Goal: Communication & Community: Answer question/provide support

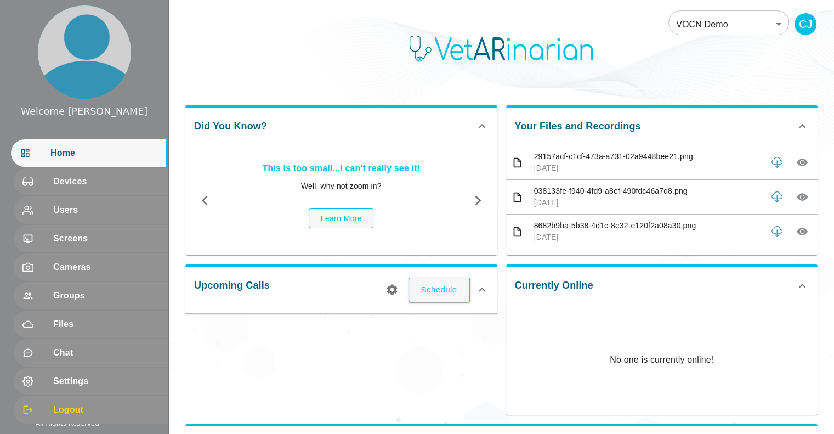
click at [436, 345] on div "Upcoming Calls Schedule" at bounding box center [337, 335] width 321 height 160
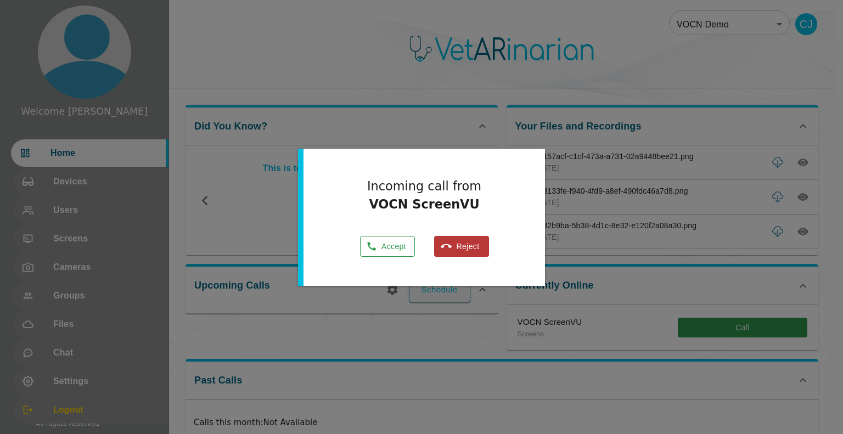
click at [364, 242] on button "Accept" at bounding box center [387, 246] width 55 height 21
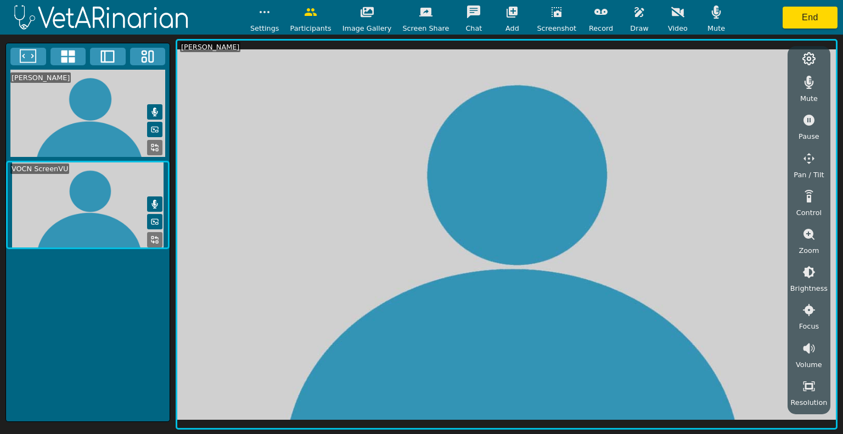
click at [150, 238] on button at bounding box center [154, 239] width 15 height 15
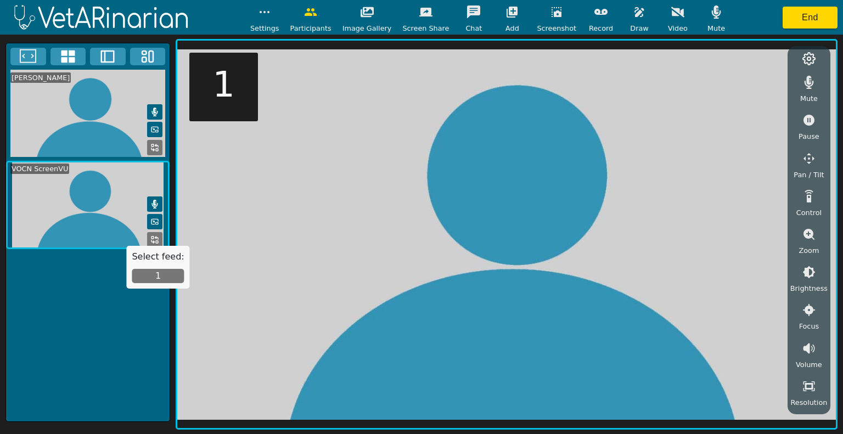
click at [151, 240] on icon at bounding box center [152, 241] width 3 height 3
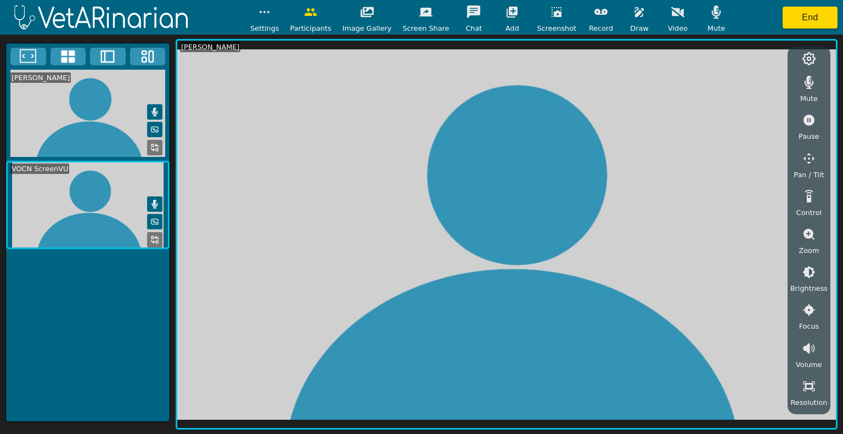
click at [102, 59] on icon at bounding box center [107, 56] width 16 height 16
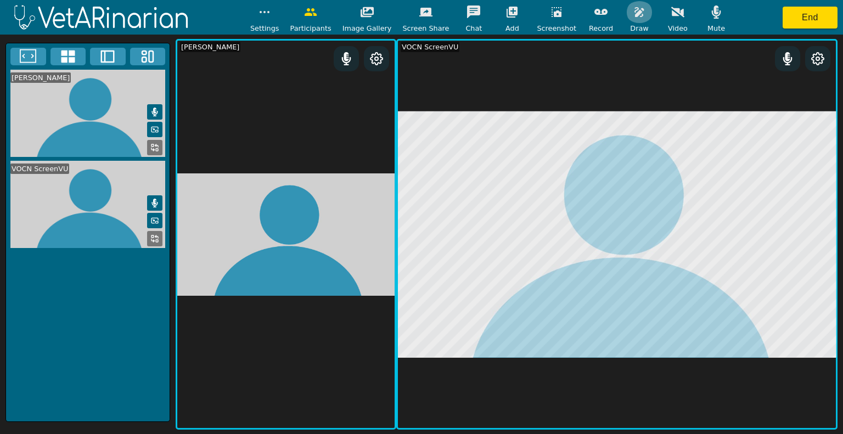
drag, startPoint x: 624, startPoint y: 16, endPoint x: 625, endPoint y: 26, distance: 9.9
click at [634, 16] on icon "button" at bounding box center [638, 12] width 9 height 10
click at [701, 63] on icon "button" at bounding box center [707, 64] width 13 height 10
click at [551, 14] on icon "button" at bounding box center [556, 12] width 10 height 10
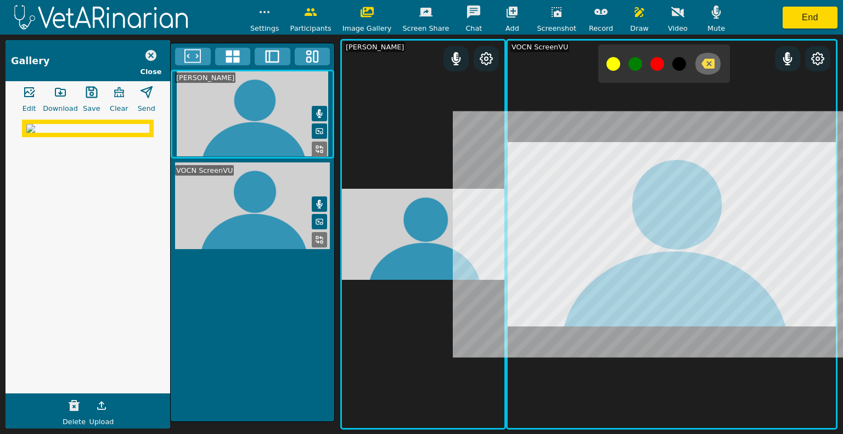
click at [701, 64] on icon "button" at bounding box center [707, 64] width 13 height 10
click at [701, 64] on icon "button" at bounding box center [707, 63] width 13 height 13
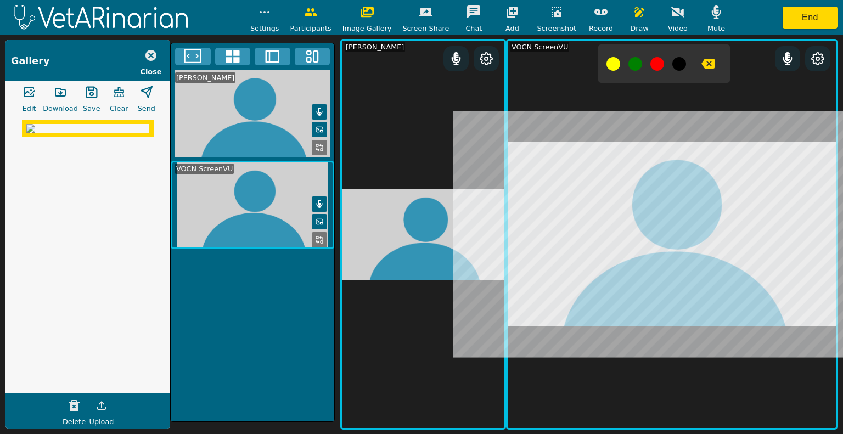
click at [633, 11] on icon "button" at bounding box center [639, 11] width 13 height 13
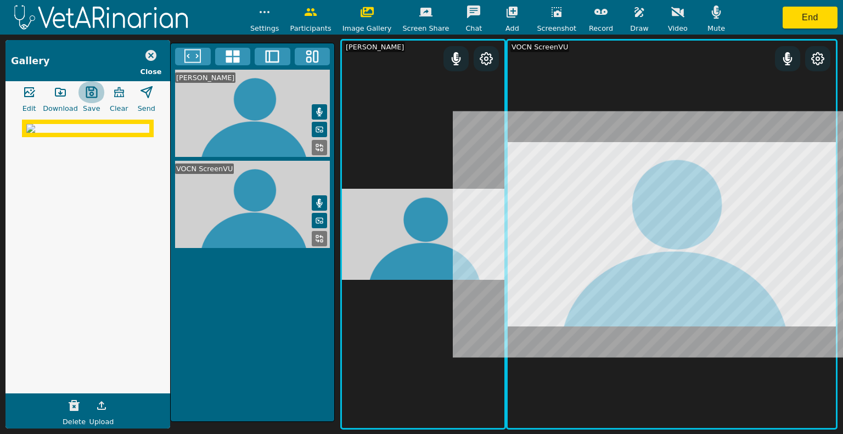
click at [94, 88] on icon "button" at bounding box center [92, 93] width 12 height 12
click at [60, 93] on icon "button" at bounding box center [60, 92] width 10 height 8
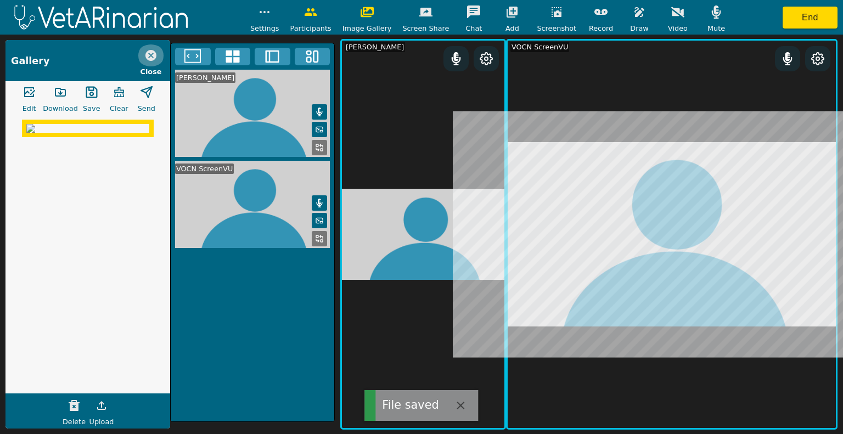
click at [150, 57] on icon "button" at bounding box center [150, 55] width 11 height 11
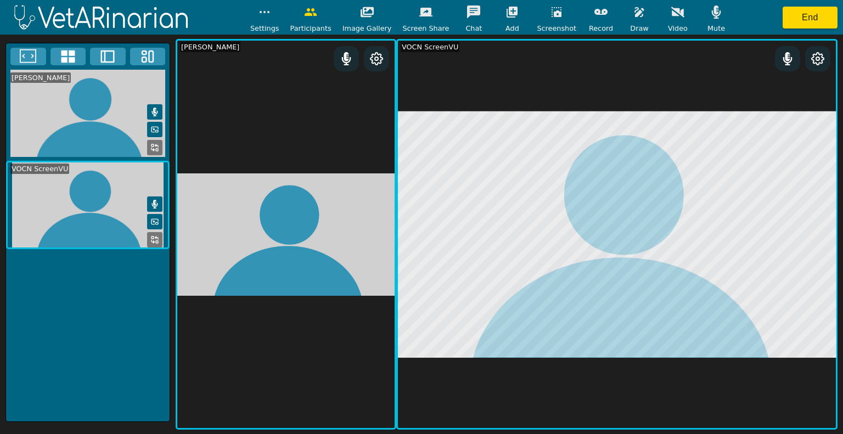
click at [834, 426] on div at bounding box center [834, 426] width 0 height 0
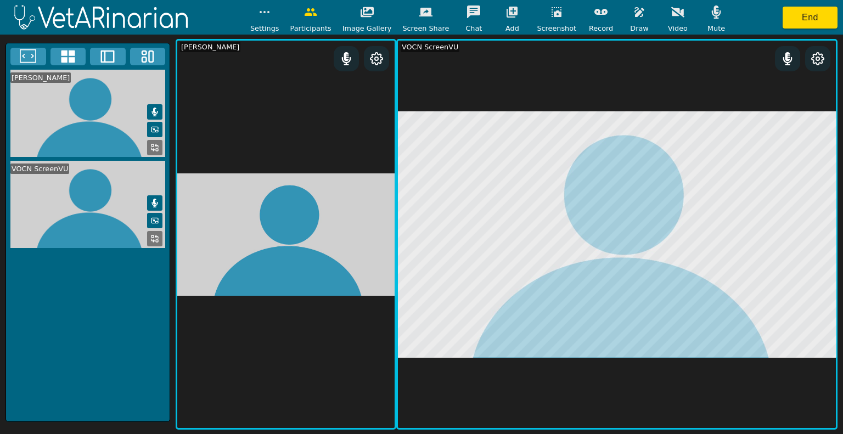
click at [551, 11] on icon "button" at bounding box center [556, 12] width 10 height 10
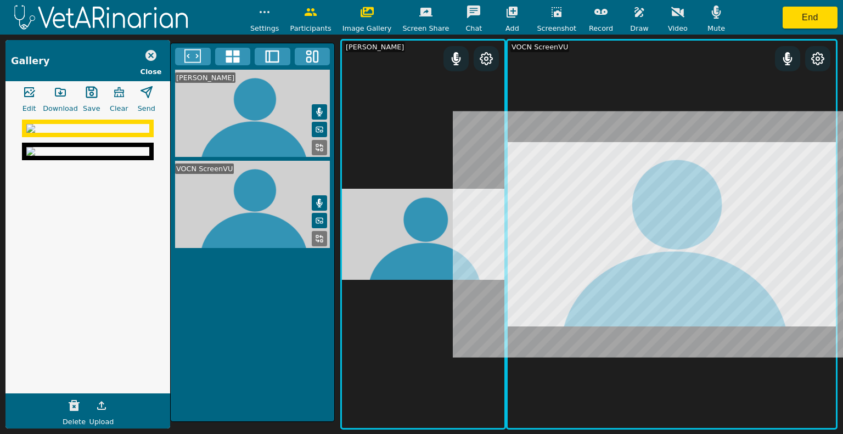
click at [551, 11] on icon "button" at bounding box center [556, 12] width 10 height 10
click at [633, 14] on icon "button" at bounding box center [639, 11] width 13 height 13
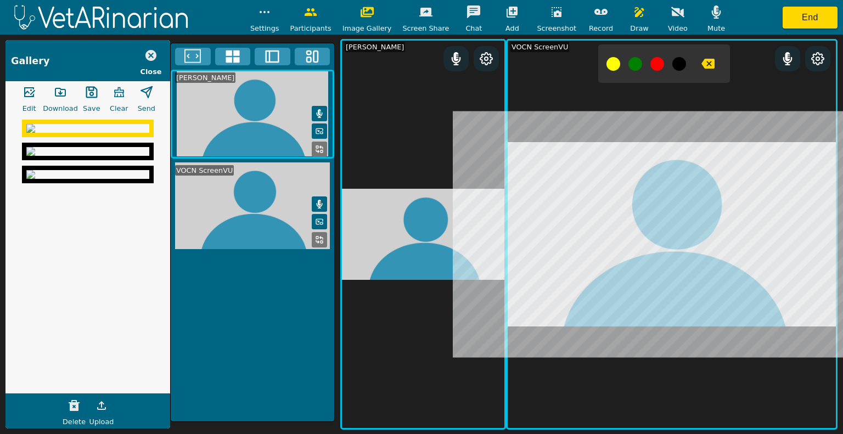
click at [551, 15] on icon "button" at bounding box center [556, 12] width 10 height 10
click at [701, 66] on icon "button" at bounding box center [707, 64] width 13 height 10
click at [550, 8] on icon "button" at bounding box center [556, 11] width 13 height 13
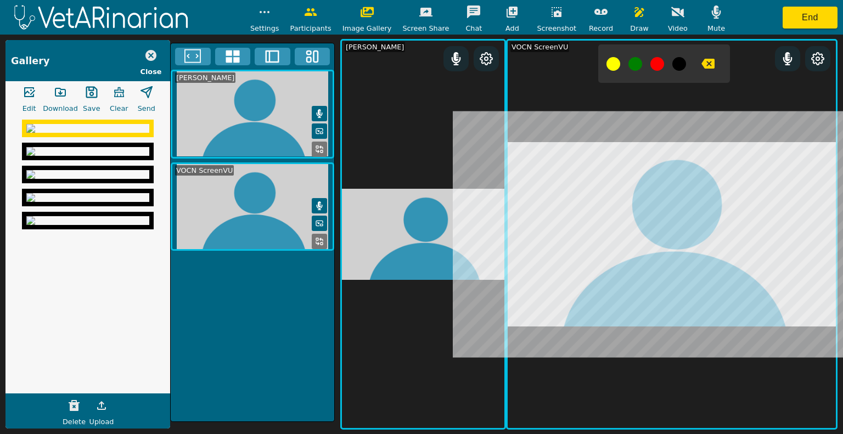
click at [94, 133] on img at bounding box center [87, 128] width 123 height 9
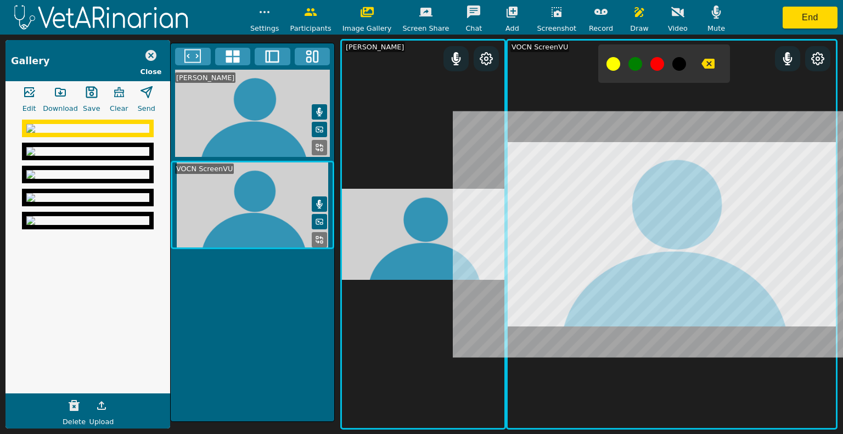
click at [90, 98] on icon "button" at bounding box center [92, 93] width 12 height 12
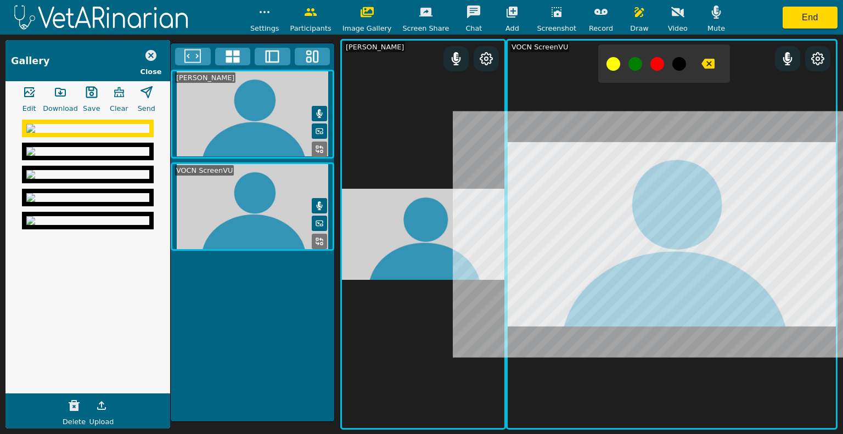
click at [85, 156] on img at bounding box center [87, 151] width 123 height 9
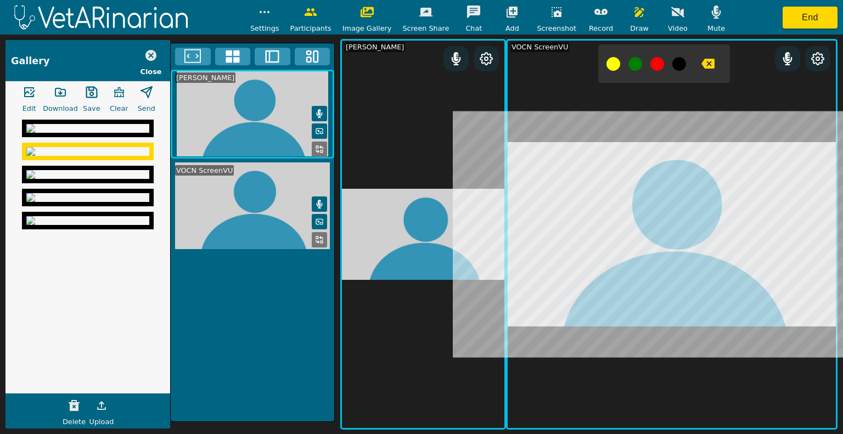
click at [92, 92] on icon "button" at bounding box center [91, 92] width 13 height 13
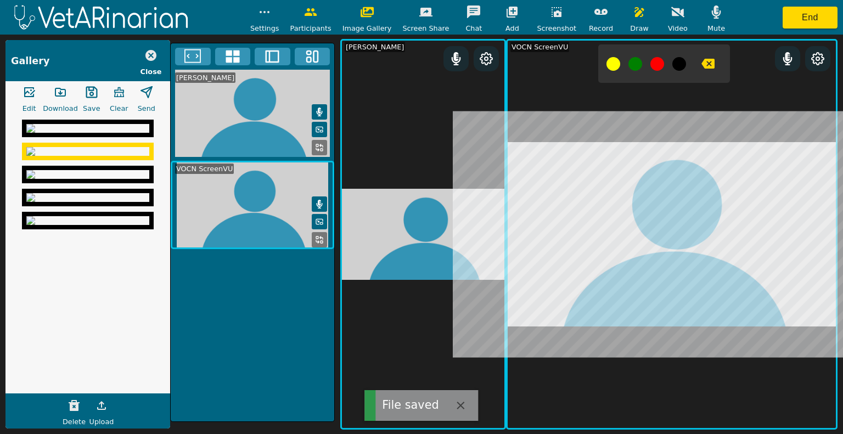
drag, startPoint x: 89, startPoint y: 320, endPoint x: 78, endPoint y: 245, distance: 76.0
click at [89, 179] on img at bounding box center [87, 174] width 123 height 9
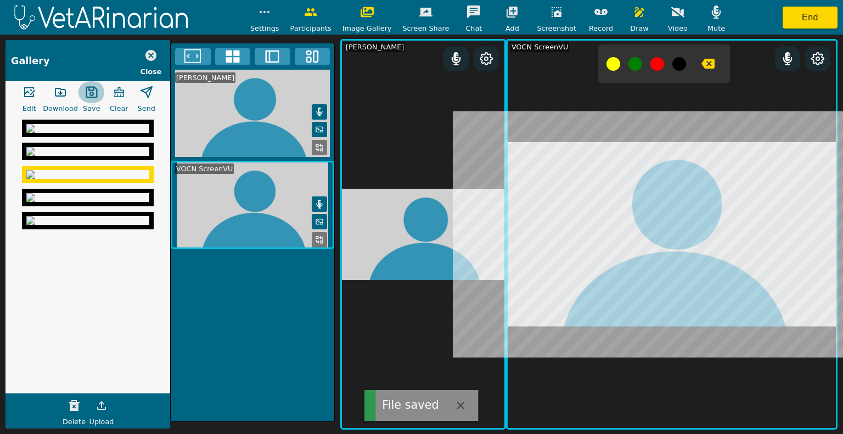
click at [86, 96] on icon "button" at bounding box center [91, 92] width 13 height 13
click at [57, 93] on icon "button" at bounding box center [60, 92] width 13 height 13
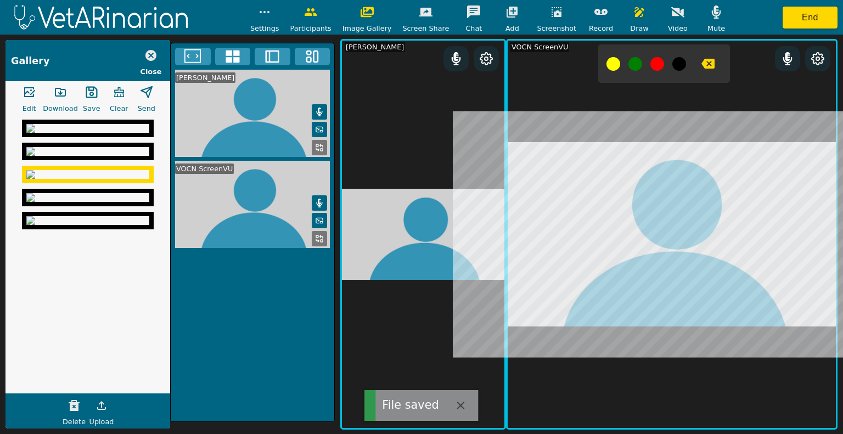
click at [71, 156] on img at bounding box center [87, 151] width 123 height 9
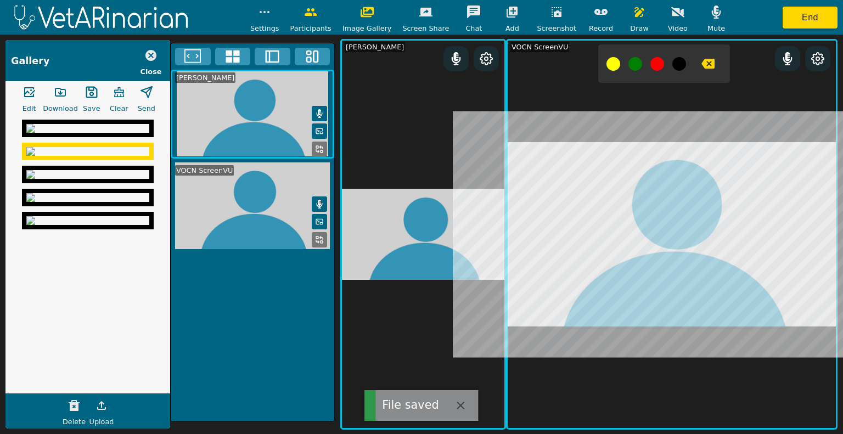
click at [58, 91] on icon "button" at bounding box center [60, 92] width 13 height 13
click at [59, 133] on img at bounding box center [87, 128] width 123 height 9
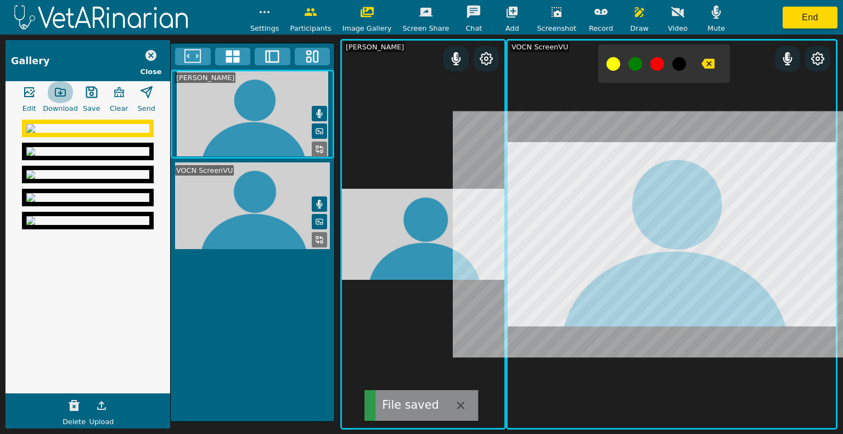
click at [61, 89] on icon "button" at bounding box center [60, 92] width 10 height 8
click at [47, 81] on button "button" at bounding box center [60, 92] width 27 height 22
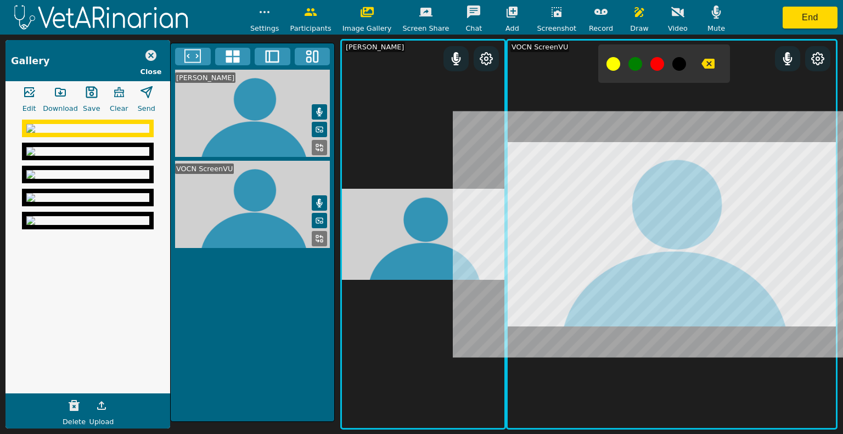
click at [701, 63] on icon "button" at bounding box center [707, 63] width 13 height 13
click at [147, 61] on icon "button" at bounding box center [150, 55] width 13 height 13
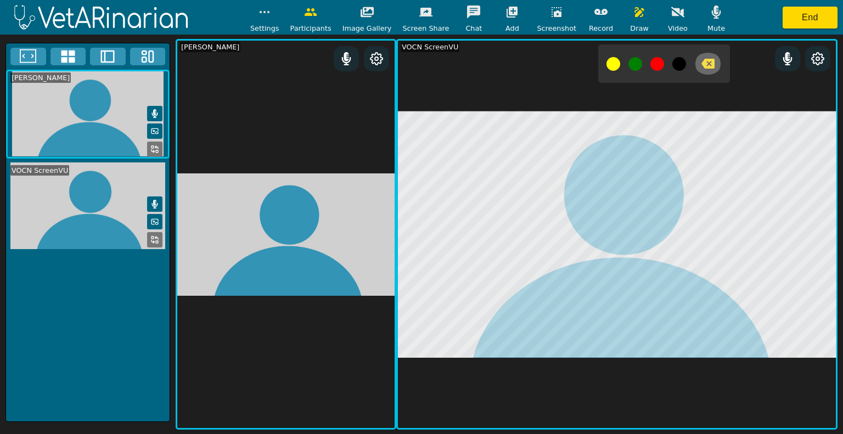
click at [701, 60] on icon "button" at bounding box center [707, 64] width 13 height 10
click at [550, 13] on icon "button" at bounding box center [556, 11] width 13 height 13
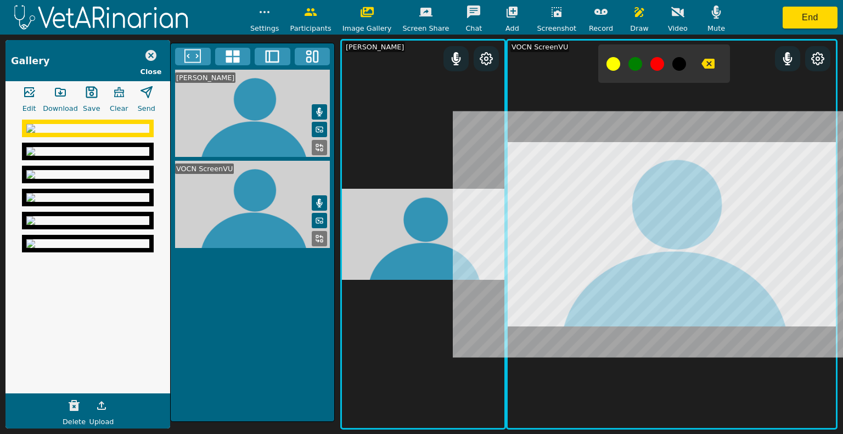
click at [696, 47] on div at bounding box center [664, 63] width 132 height 38
click at [701, 62] on icon "button" at bounding box center [707, 63] width 13 height 13
click at [701, 65] on icon "button" at bounding box center [707, 64] width 13 height 10
click at [551, 12] on icon "button" at bounding box center [556, 12] width 10 height 10
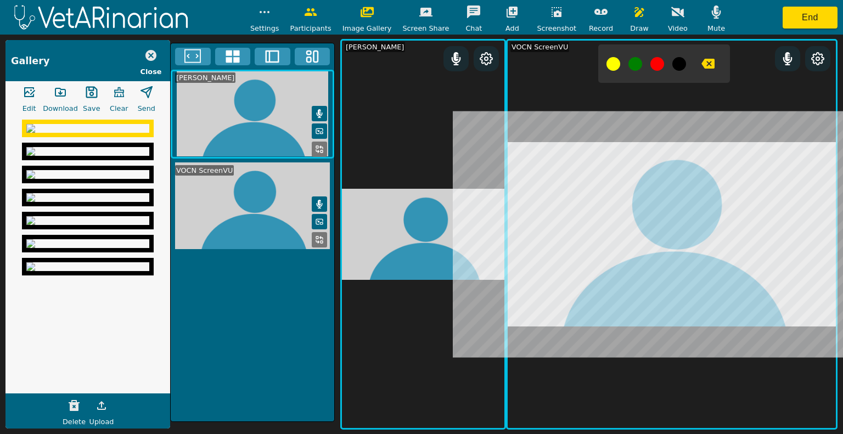
click at [701, 59] on icon "button" at bounding box center [707, 63] width 13 height 13
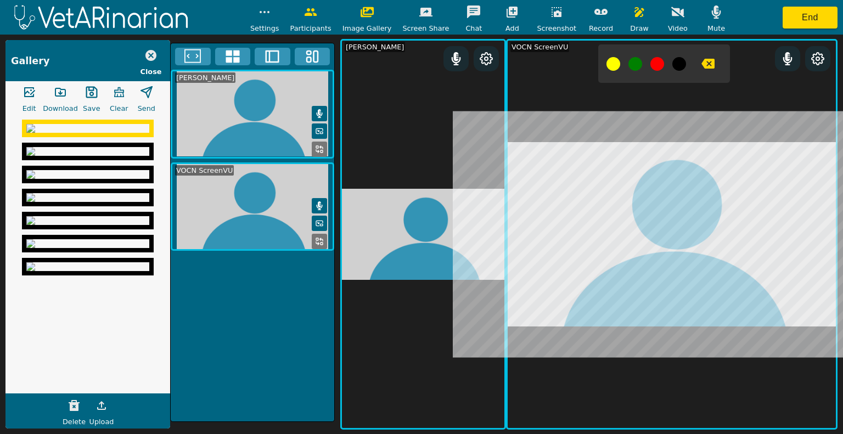
click at [550, 11] on icon "button" at bounding box center [556, 11] width 13 height 13
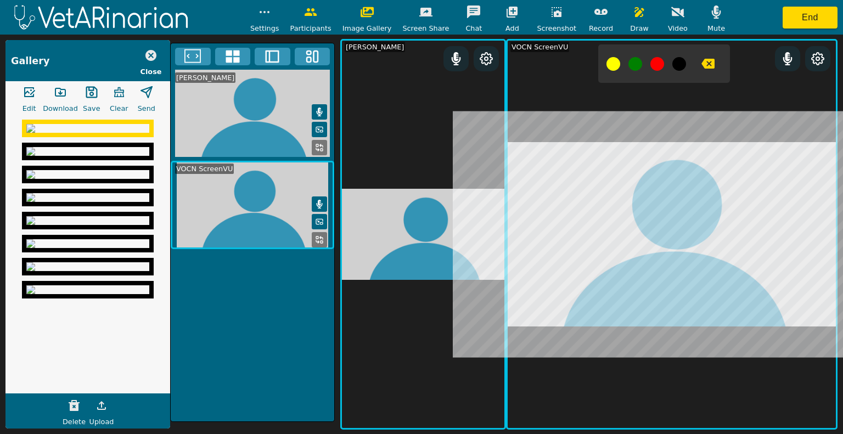
click at [85, 87] on icon "button" at bounding box center [91, 92] width 13 height 13
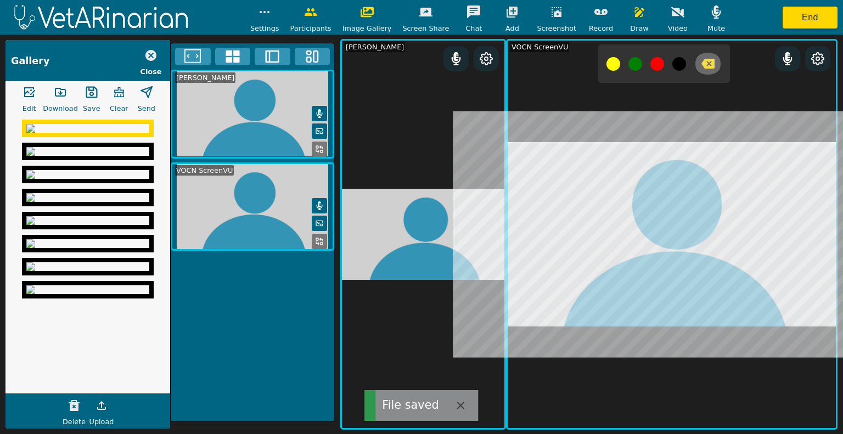
click at [701, 63] on icon "button" at bounding box center [707, 63] width 13 height 13
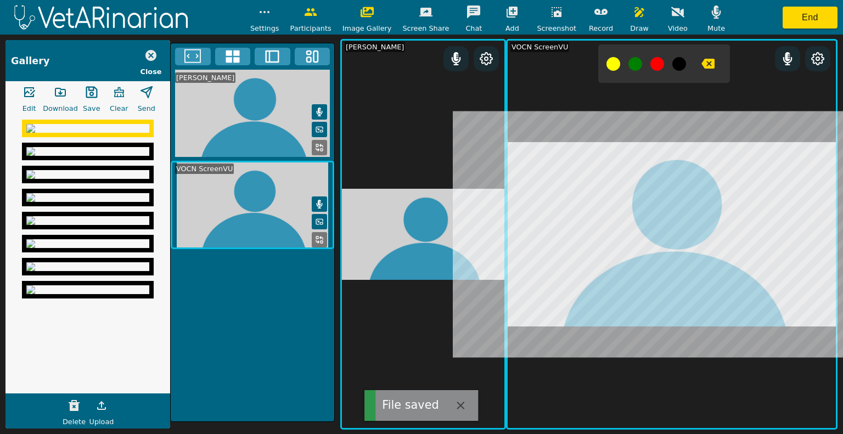
click at [76, 133] on img at bounding box center [87, 128] width 123 height 9
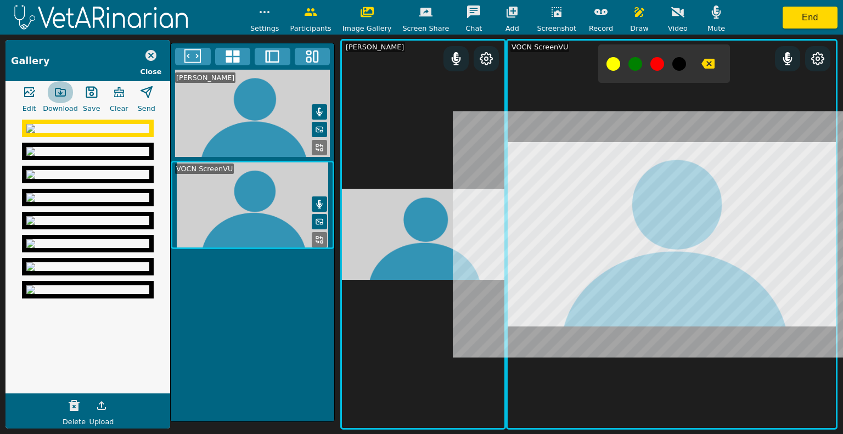
click at [67, 87] on button "button" at bounding box center [60, 92] width 27 height 22
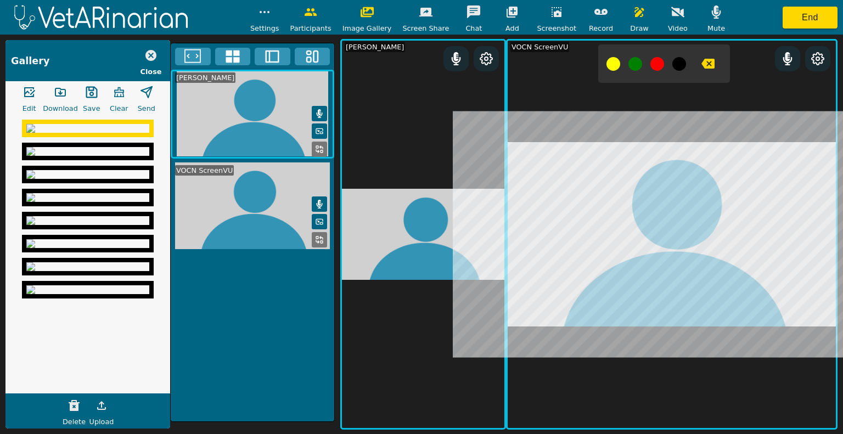
click at [74, 156] on img at bounding box center [87, 151] width 123 height 9
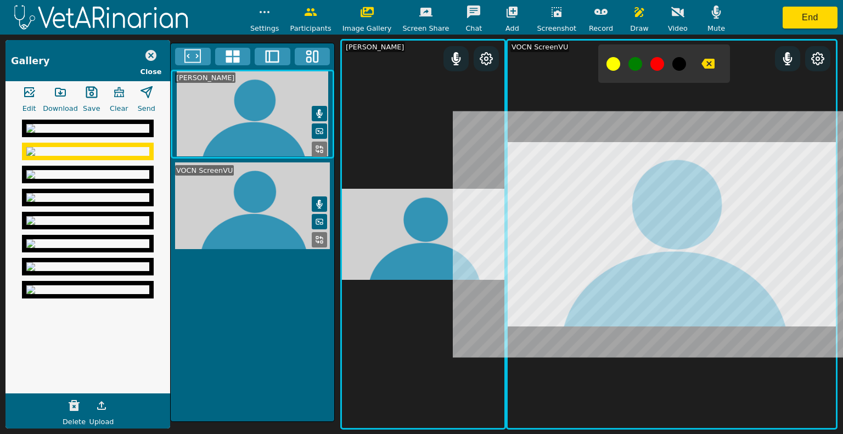
click at [90, 93] on icon "button" at bounding box center [91, 92] width 13 height 13
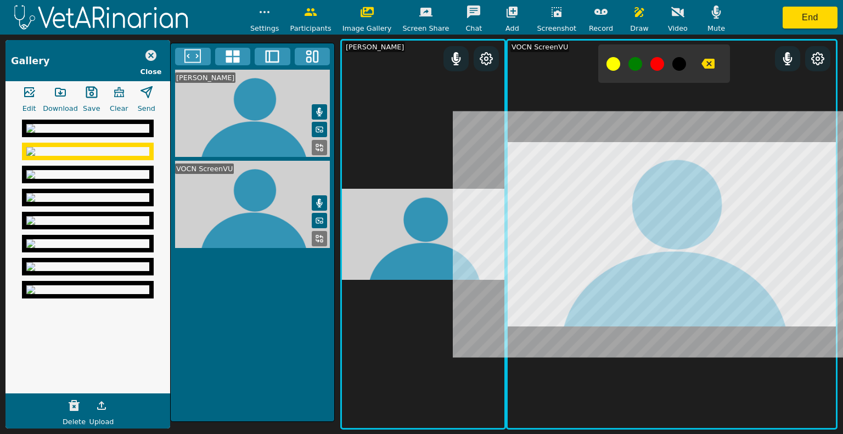
click at [94, 133] on img at bounding box center [87, 128] width 123 height 9
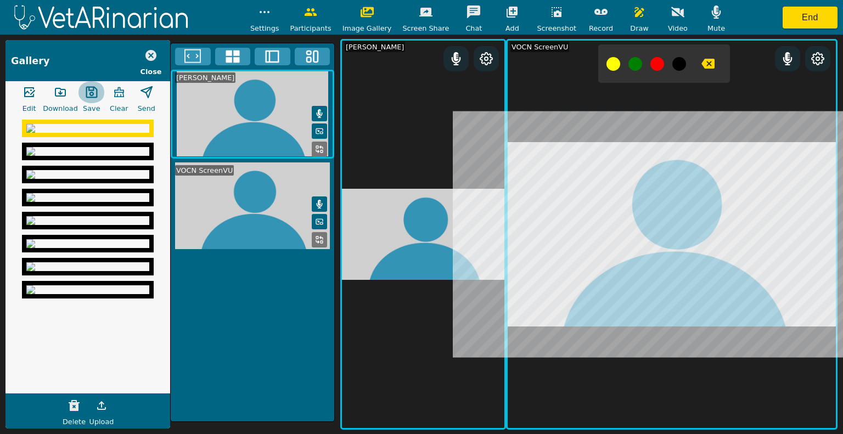
click at [88, 94] on icon "button" at bounding box center [92, 93] width 12 height 12
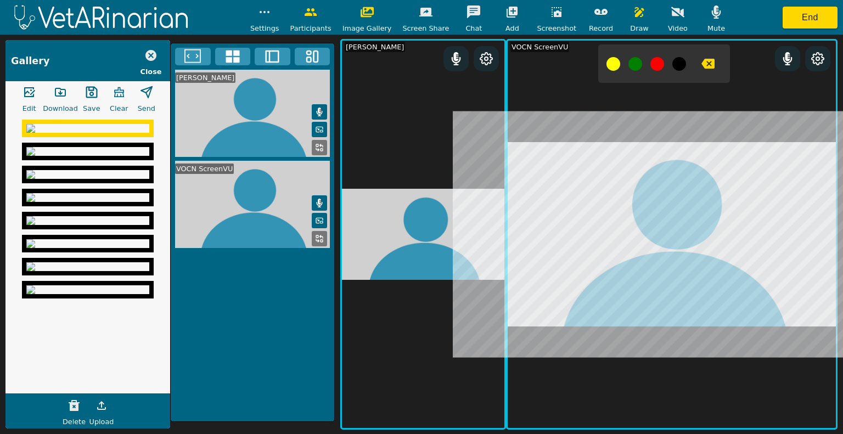
click at [103, 179] on img at bounding box center [87, 174] width 123 height 9
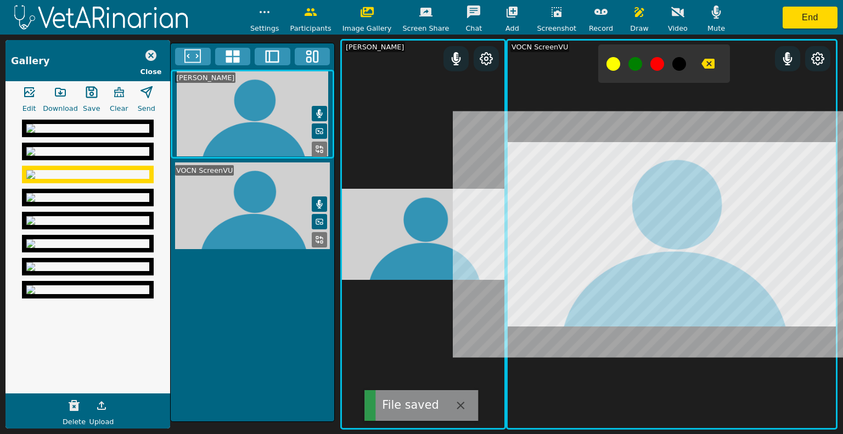
click at [88, 92] on icon "button" at bounding box center [91, 92] width 13 height 13
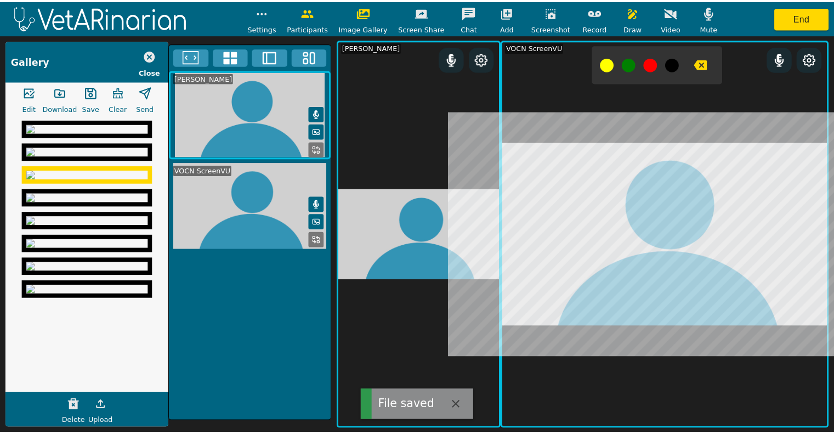
scroll to position [165, 0]
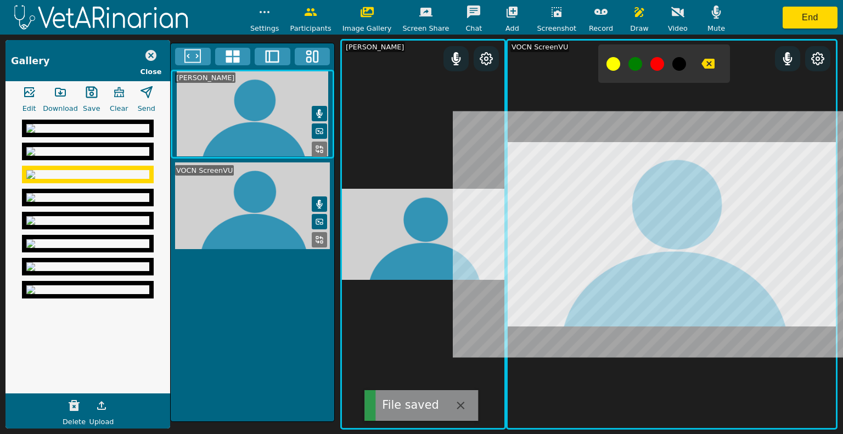
click at [85, 202] on img at bounding box center [87, 197] width 123 height 9
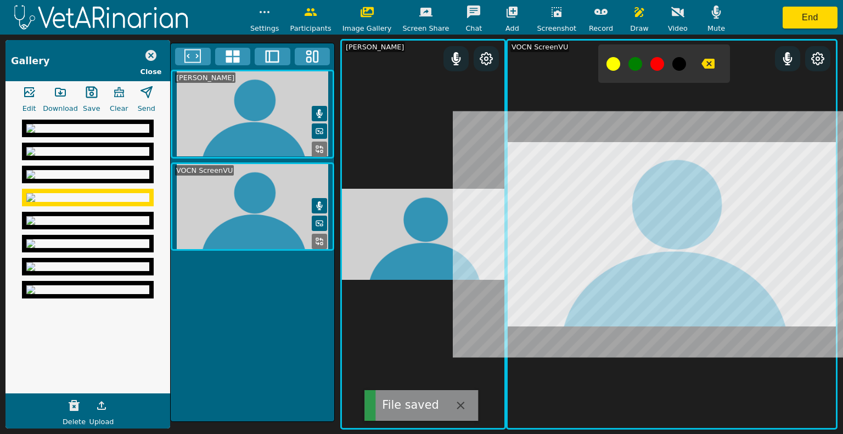
click at [91, 91] on icon "button" at bounding box center [91, 92] width 13 height 13
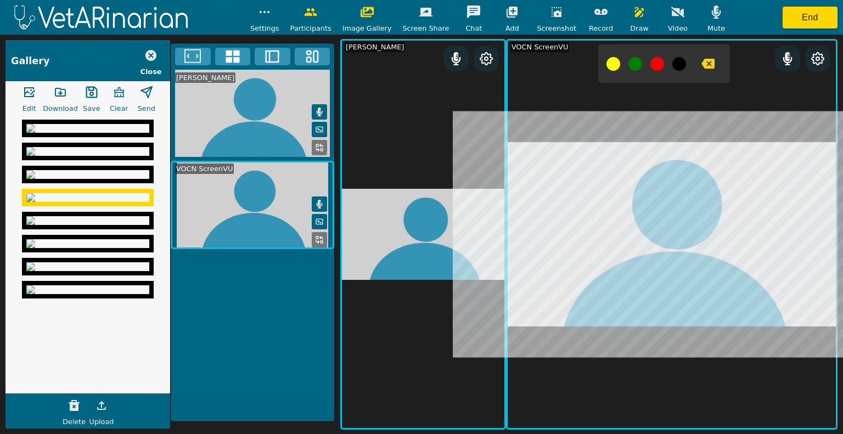
click at [550, 5] on icon "button" at bounding box center [556, 11] width 13 height 13
click at [551, 15] on icon "button" at bounding box center [556, 12] width 10 height 10
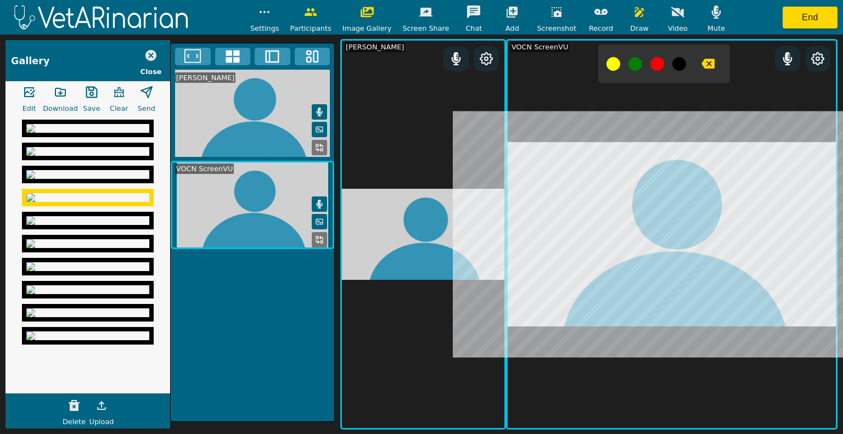
click at [121, 170] on img at bounding box center [87, 174] width 123 height 9
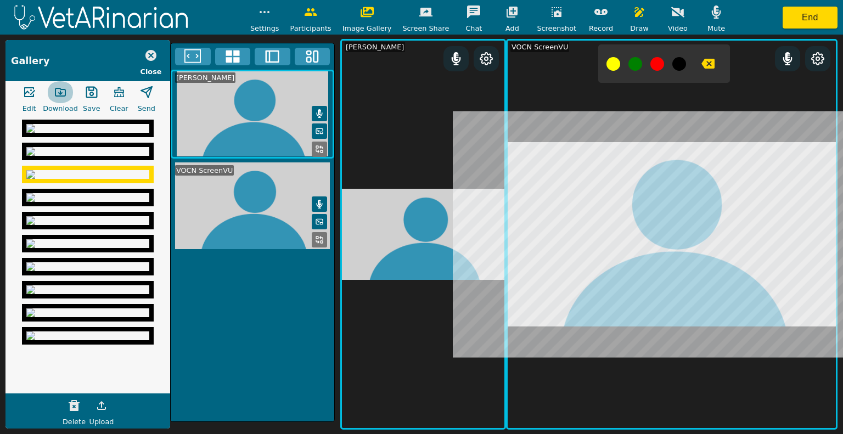
click at [58, 93] on icon "button" at bounding box center [60, 92] width 13 height 13
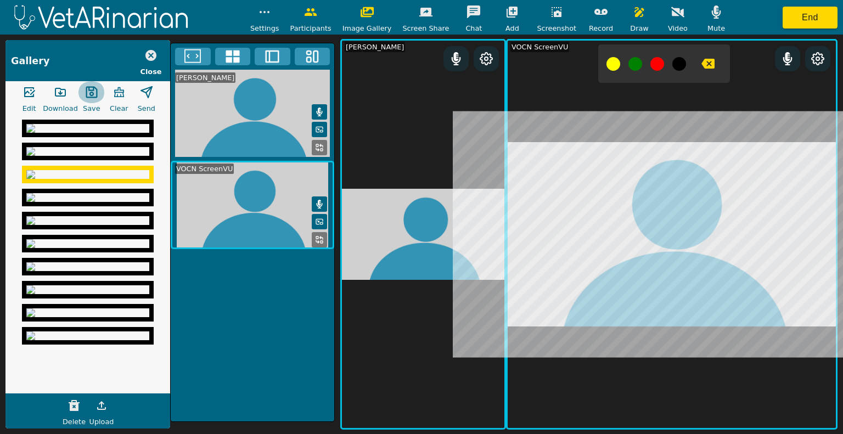
click at [95, 92] on icon "button" at bounding box center [92, 93] width 12 height 12
click at [78, 81] on button "button" at bounding box center [91, 92] width 27 height 22
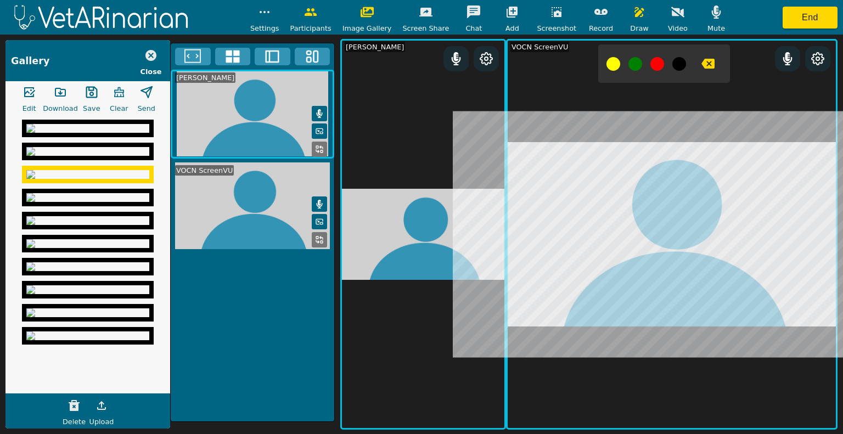
click at [266, 353] on div "[PERSON_NAME] VOCN ScreenVU" at bounding box center [252, 232] width 165 height 379
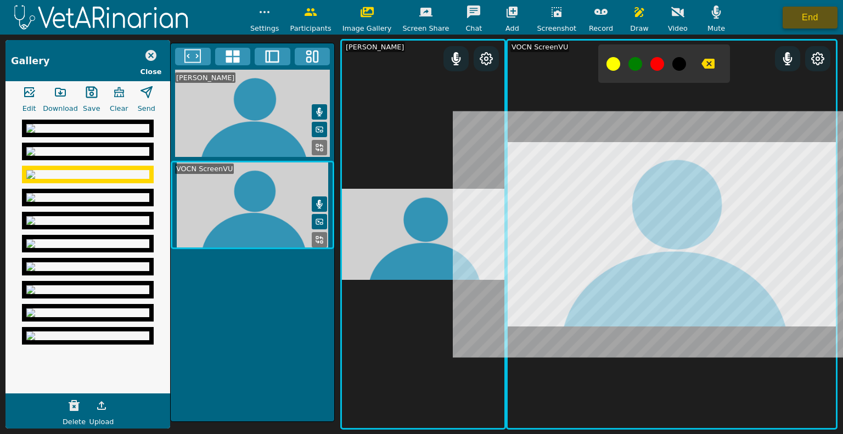
click at [790, 12] on button "End" at bounding box center [809, 18] width 55 height 22
